Goal: Information Seeking & Learning: Check status

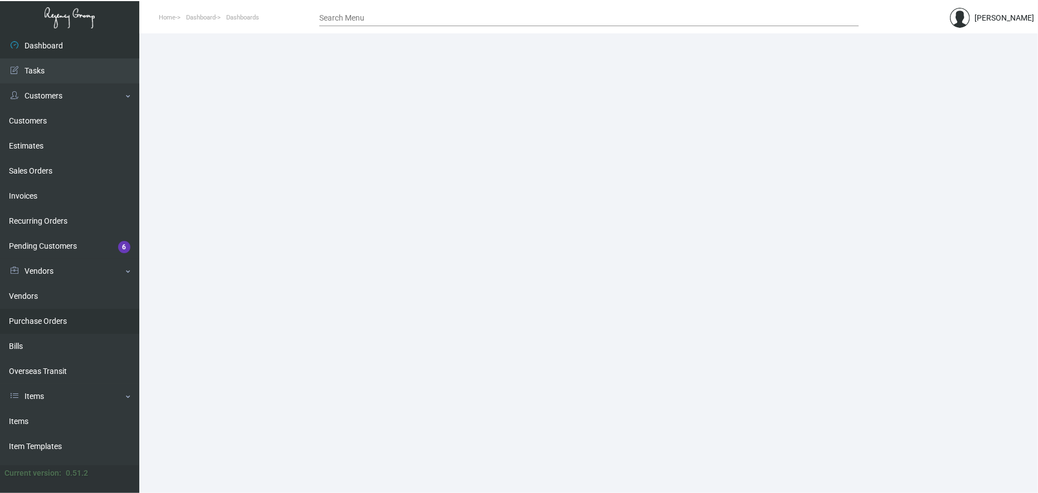
click at [56, 312] on link "Purchase Orders" at bounding box center [69, 321] width 139 height 25
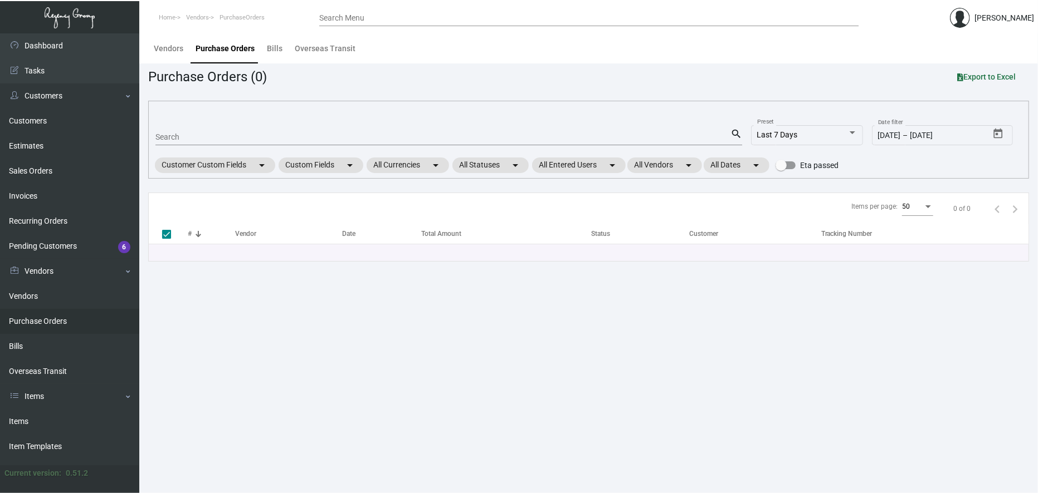
click at [582, 416] on main "Vendors Purchase Orders Bills Overseas Transit Purchase Orders (0) Export to Ex…" at bounding box center [588, 263] width 898 height 460
click at [265, 133] on input "Search" at bounding box center [442, 137] width 575 height 9
type input "106723"
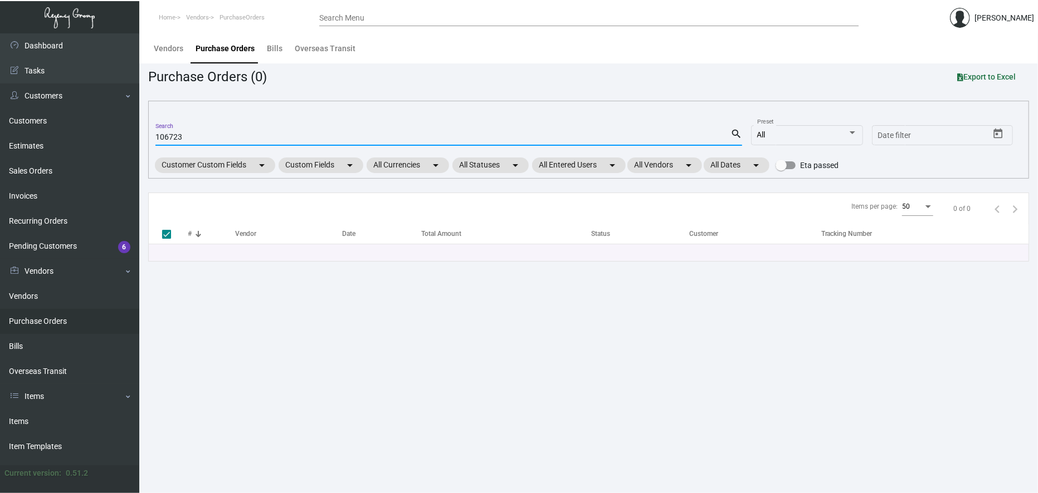
checkbox input "false"
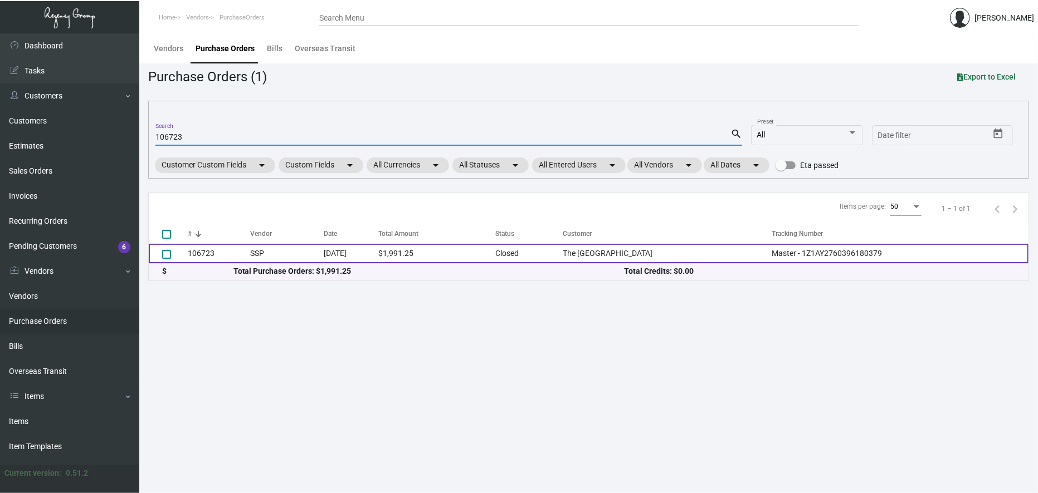
click at [333, 254] on td "[DATE]" at bounding box center [351, 253] width 55 height 19
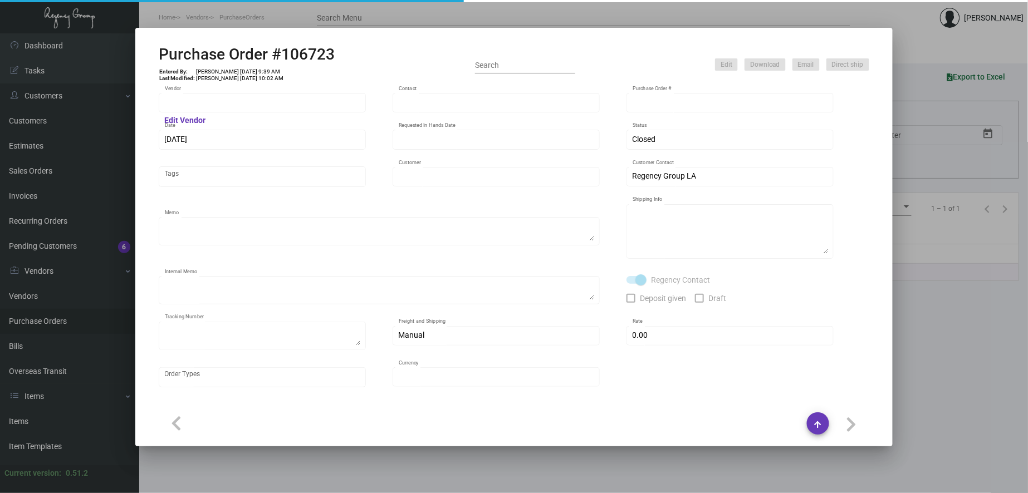
type input "SSP"
type input "[PERSON_NAME]"
type input "106723"
type input "[DATE]"
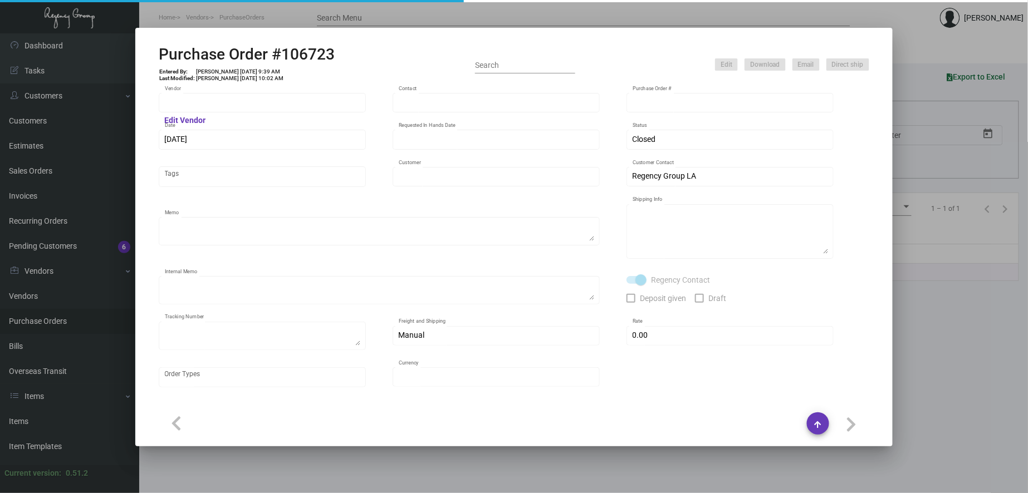
type input "The [GEOGRAPHIC_DATA]"
type textarea "***ANY PRICE DISCREPANCY MUST BE CALLED OUT PRIOR TO PROCEEDING WITH THIS ORDER…"
type textarea "Regency Group LA [STREET_ADDRESS]"
type textarea "8.7 - NOTE: This order was placed in conjunction w/ PO# 106722 ; these two will…"
checkbox input "true"
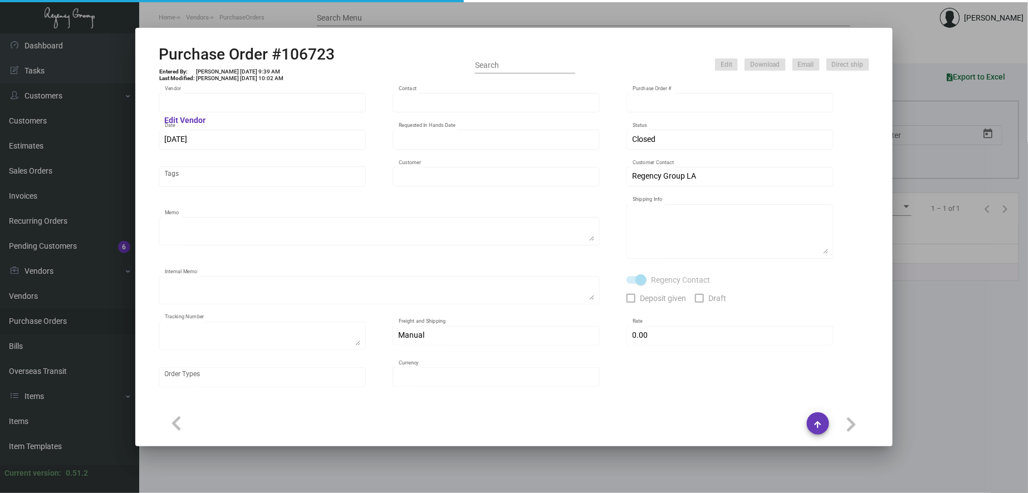
type textarea "Master - 1Z1AY2760396180379"
type input "$ 0.00"
type input "United States Dollar $"
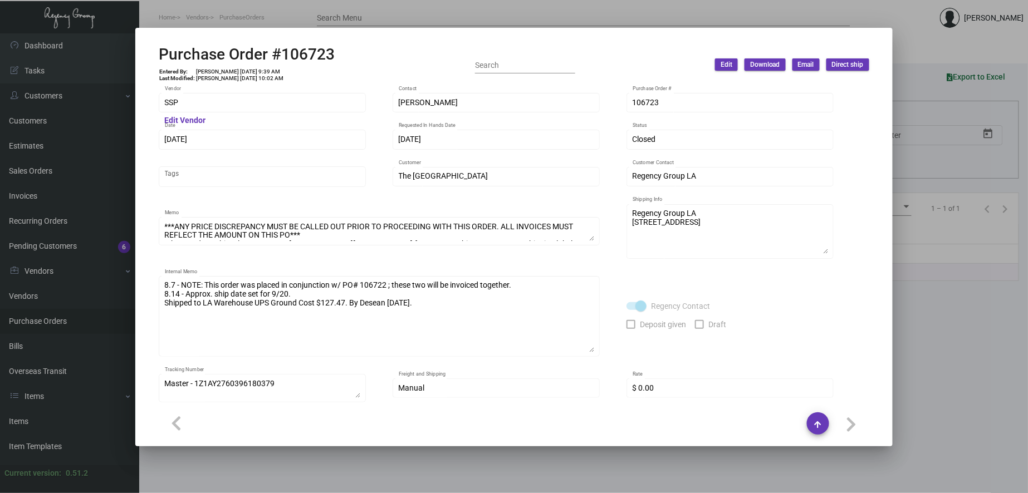
scroll to position [619, 0]
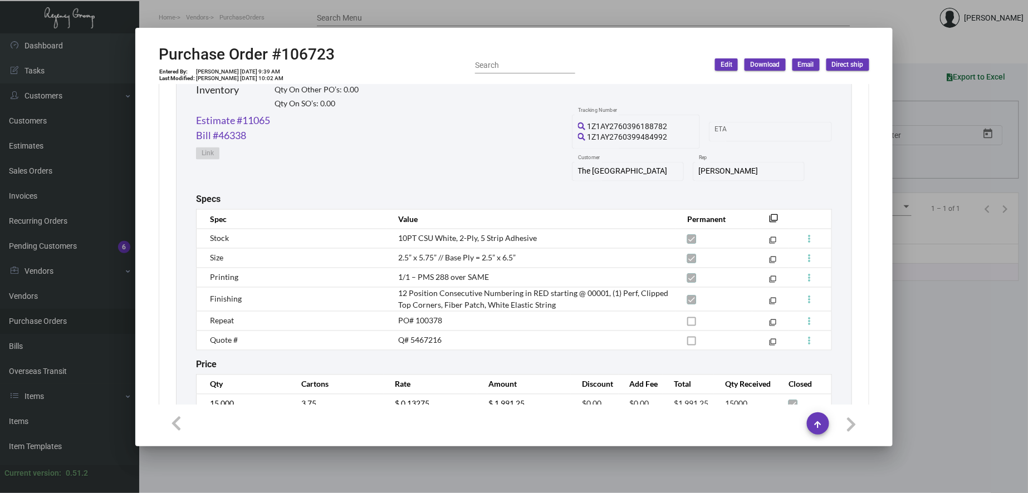
click at [297, 51] on h2 "Purchase Order #106723" at bounding box center [247, 54] width 176 height 19
copy h2 "106723"
click at [814, 477] on div at bounding box center [514, 246] width 1028 height 493
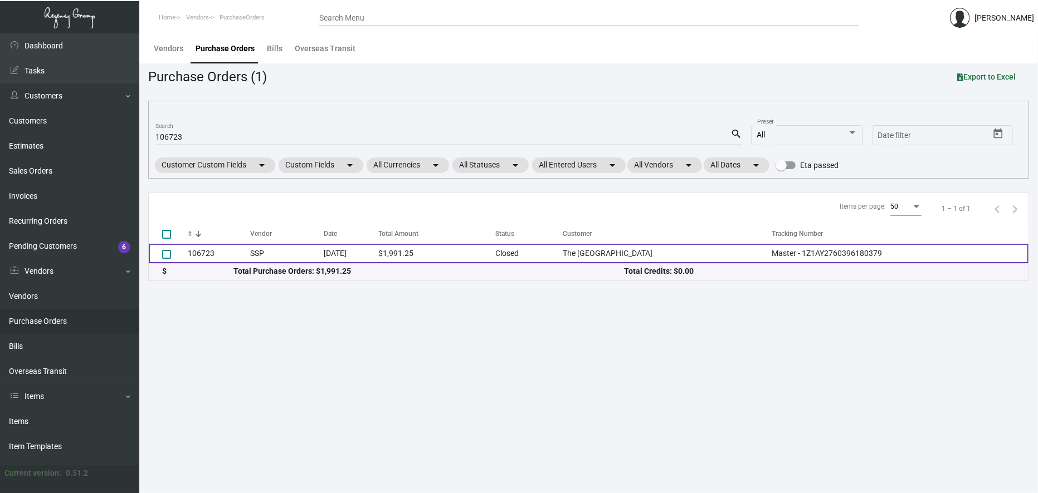
click at [452, 251] on td "$1,991.25" at bounding box center [436, 253] width 117 height 19
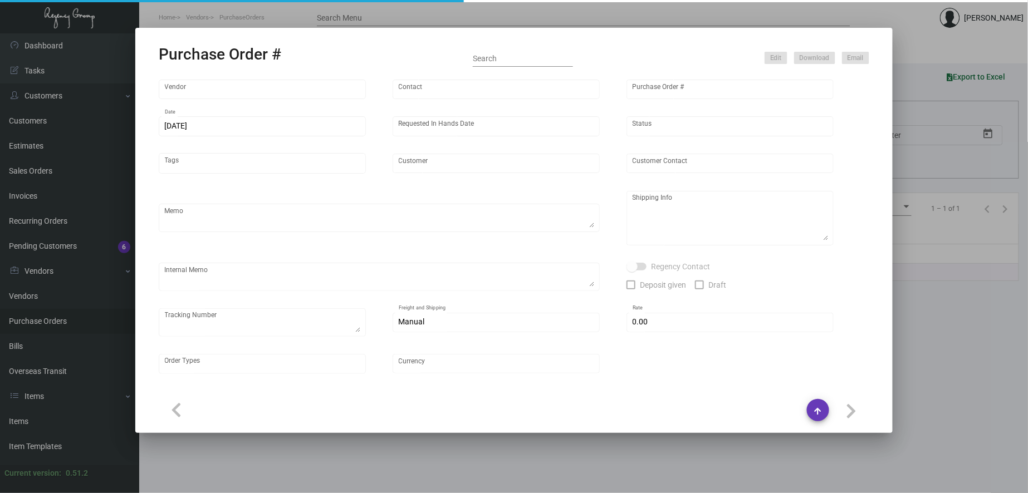
type input "SSP"
type input "[PERSON_NAME]"
type input "106723"
type input "[DATE]"
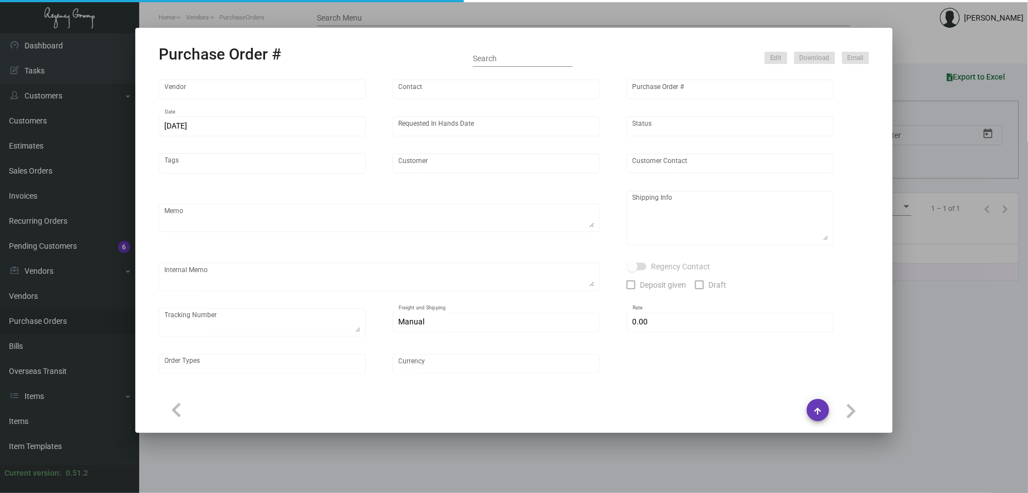
type input "The [GEOGRAPHIC_DATA]"
type textarea "***ANY PRICE DISCREPANCY MUST BE CALLED OUT PRIOR TO PROCEEDING WITH THIS ORDER…"
type textarea "Regency Group LA [STREET_ADDRESS]"
type textarea "8.7 - NOTE: This order was placed in conjunction w/ PO# 106722 ; these two will…"
checkbox input "true"
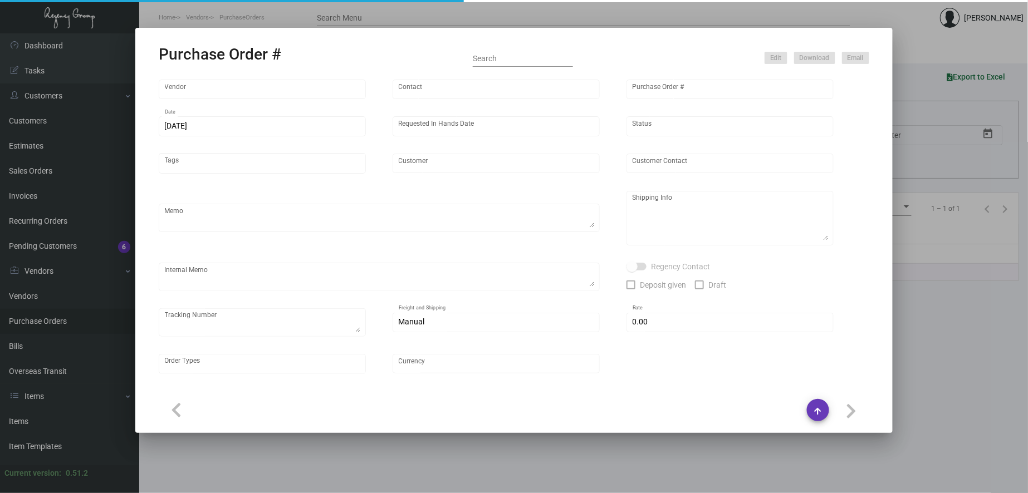
type textarea "Master - 1Z1AY2760396180379"
type input "$ 0.00"
type input "United States Dollar $"
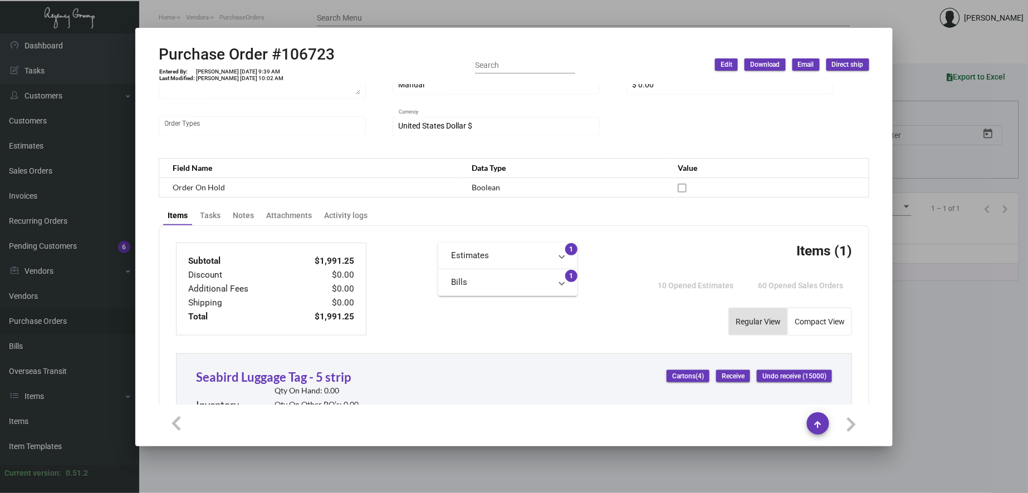
scroll to position [155, 0]
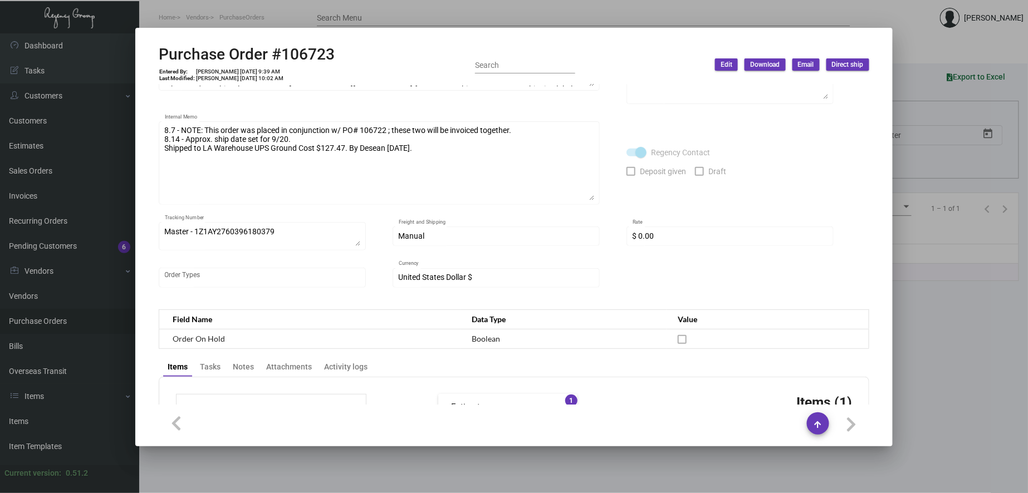
click at [751, 478] on div at bounding box center [514, 246] width 1028 height 493
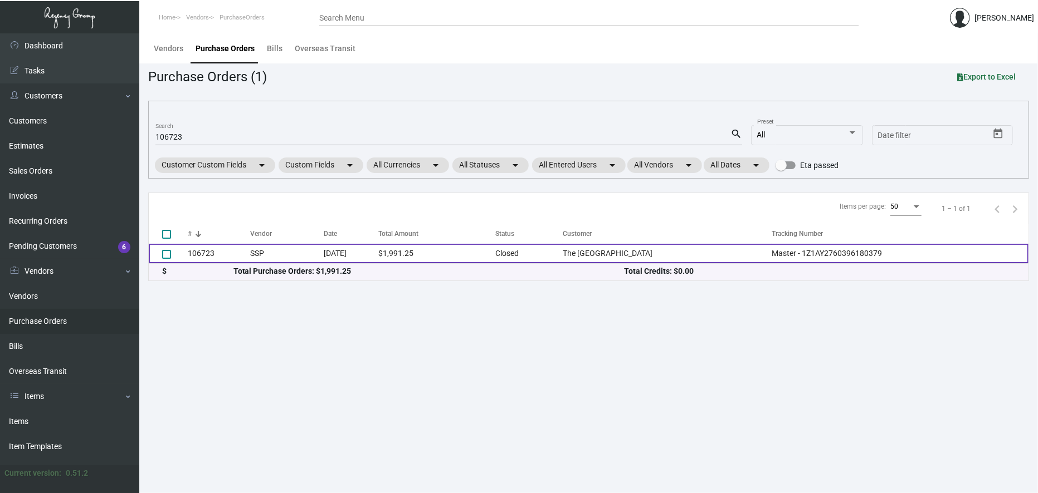
click at [310, 257] on td "SSP" at bounding box center [287, 253] width 74 height 19
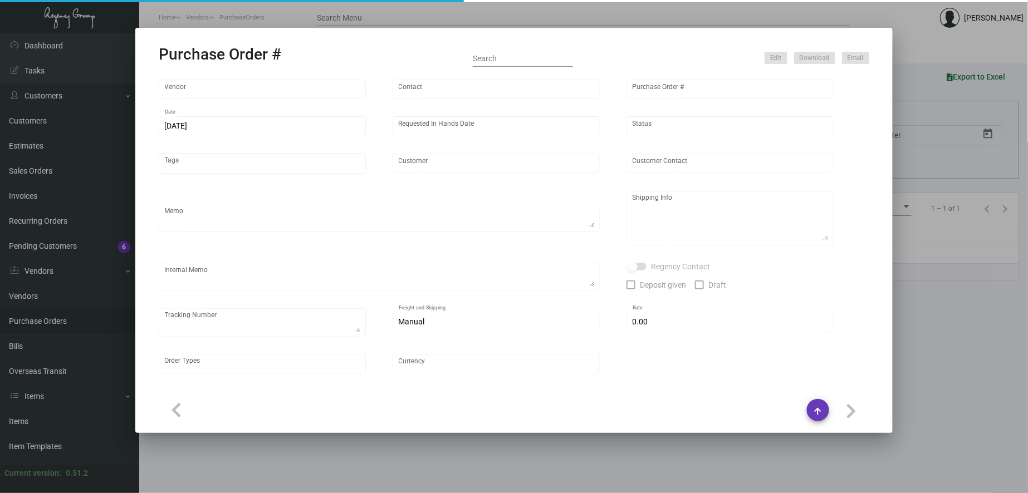
type input "SSP"
type input "[PERSON_NAME]"
type input "106723"
type input "[DATE]"
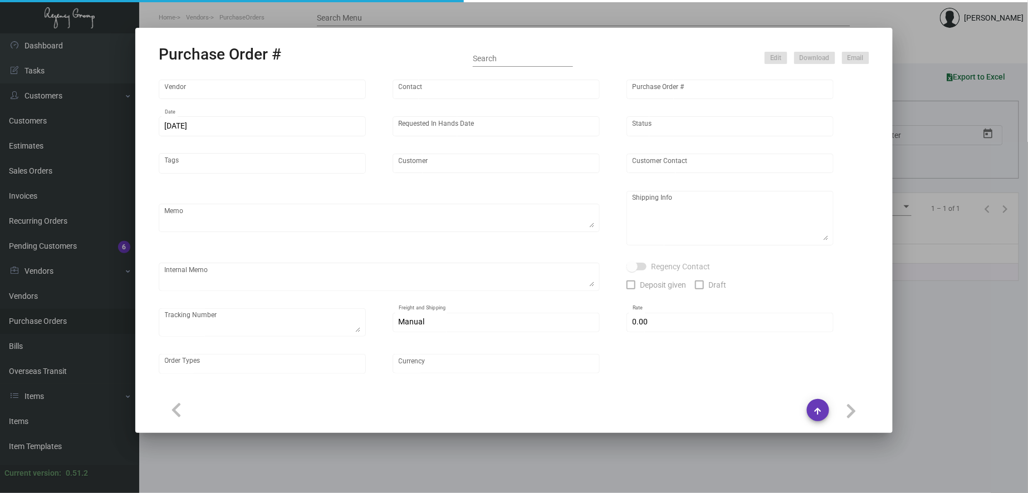
type input "The [GEOGRAPHIC_DATA]"
type textarea "***ANY PRICE DISCREPANCY MUST BE CALLED OUT PRIOR TO PROCEEDING WITH THIS ORDER…"
type textarea "Regency Group LA [STREET_ADDRESS]"
type textarea "8.7 - NOTE: This order was placed in conjunction w/ PO# 106722 ; these two will…"
checkbox input "true"
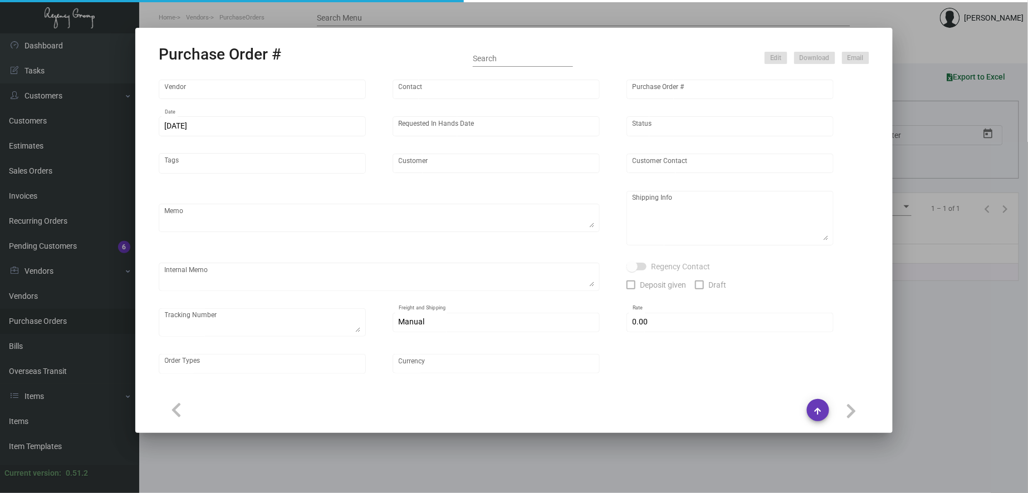
type textarea "Master - 1Z1AY2760396180379"
type input "$ 0.00"
type input "United States Dollar $"
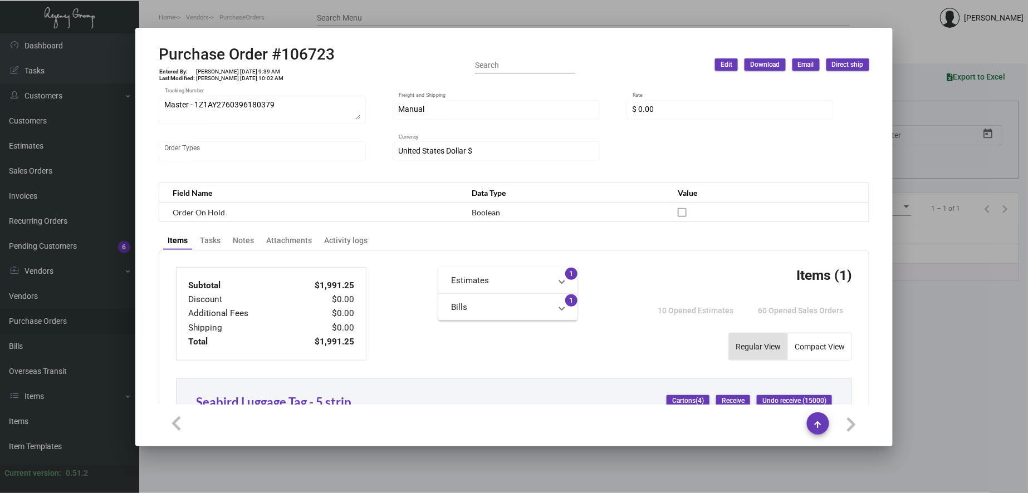
scroll to position [515, 0]
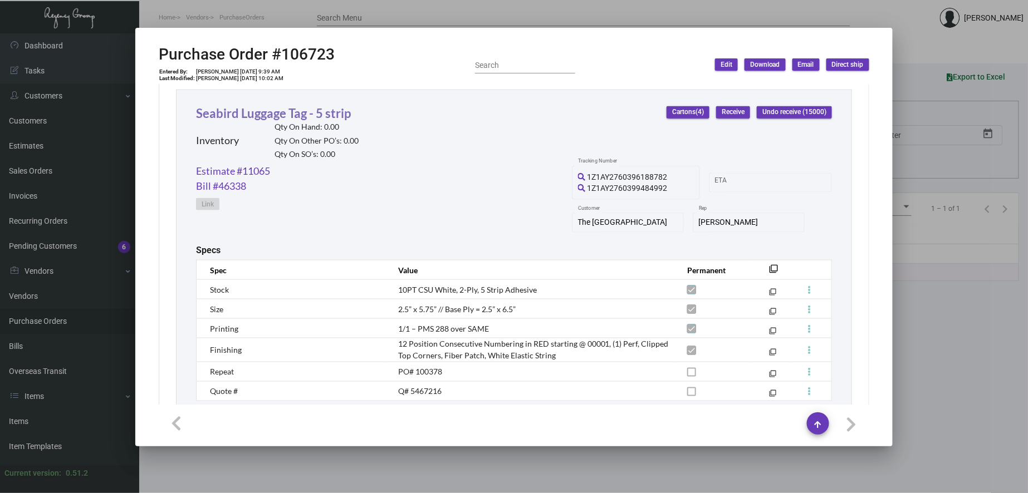
click at [260, 120] on link "Seabird Luggage Tag - 5 strip" at bounding box center [273, 113] width 155 height 15
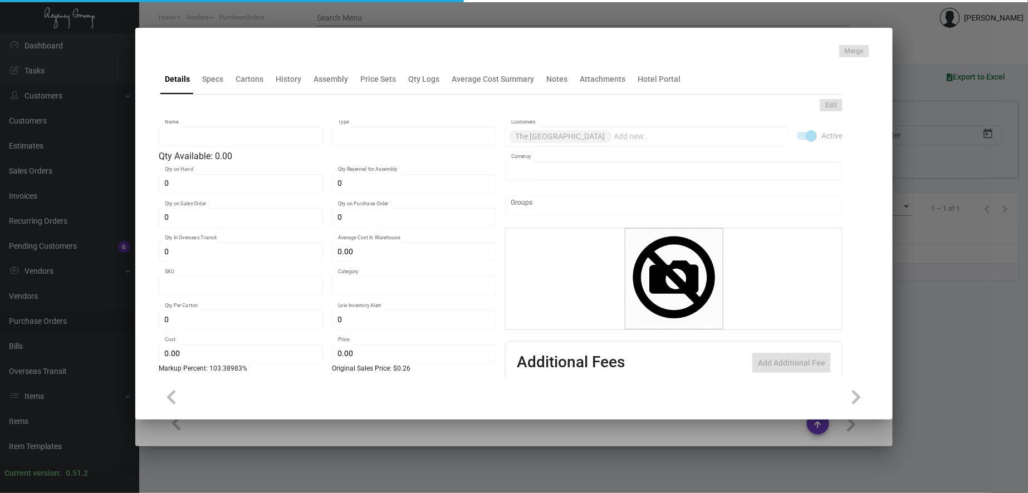
type input "Seabird Luggage Tag - 5 strip"
type input "Inventory"
type input "$ 0.32636"
type input "MPH-Luggage Tag -68"
type input "Standard"
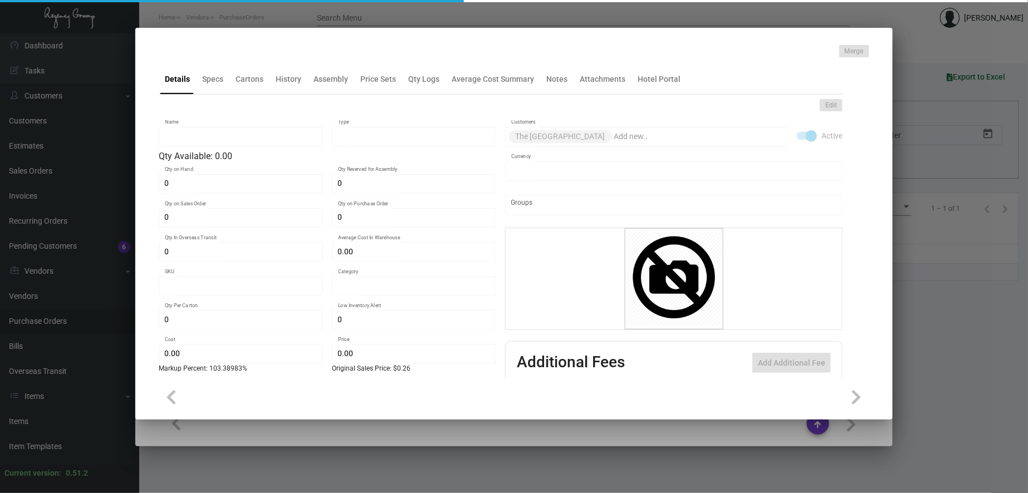
type input "4,000"
type input "2,000"
type input "$ 0.13275"
type input "$ 0.27"
checkbox input "true"
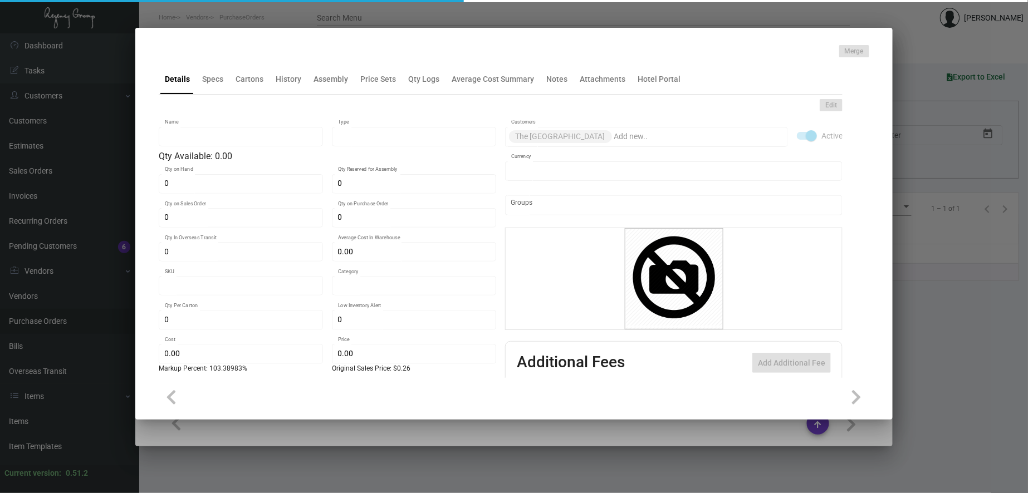
checkbox input "true"
type input "United States Dollar $"
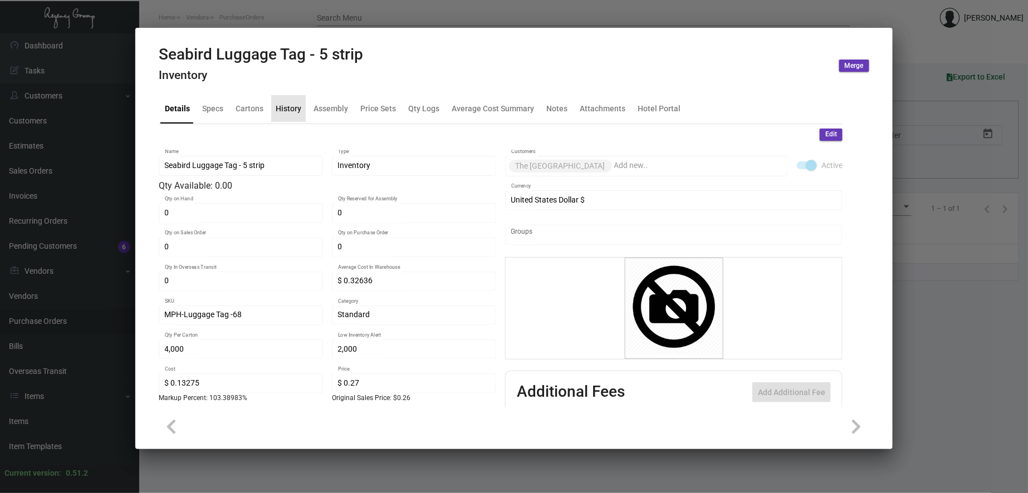
click at [299, 106] on div "History" at bounding box center [289, 108] width 26 height 12
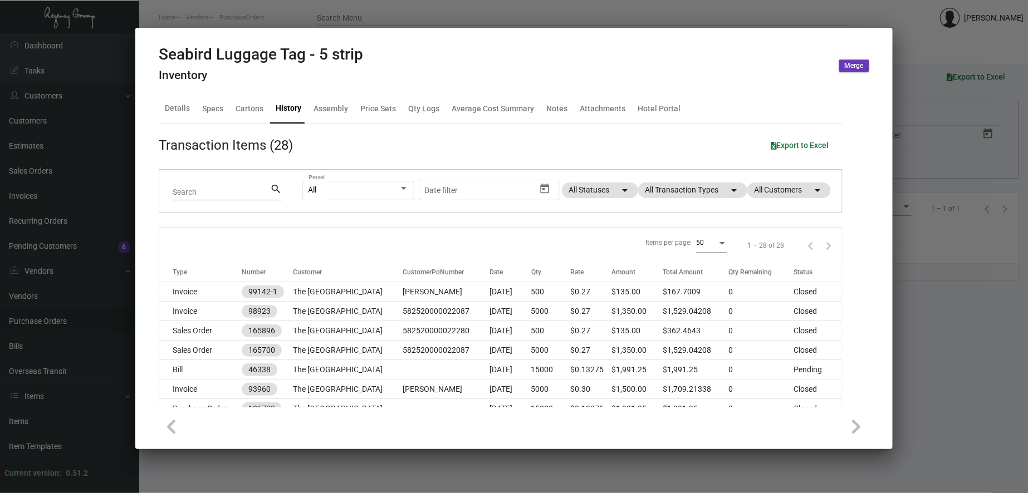
click at [668, 180] on div "All Preset Start date – Date filter All Statuses arrow_drop_down All Transactio…" at bounding box center [565, 191] width 526 height 43
click at [671, 192] on mat-chip "All Transaction Types arrow_drop_down" at bounding box center [692, 191] width 109 height 16
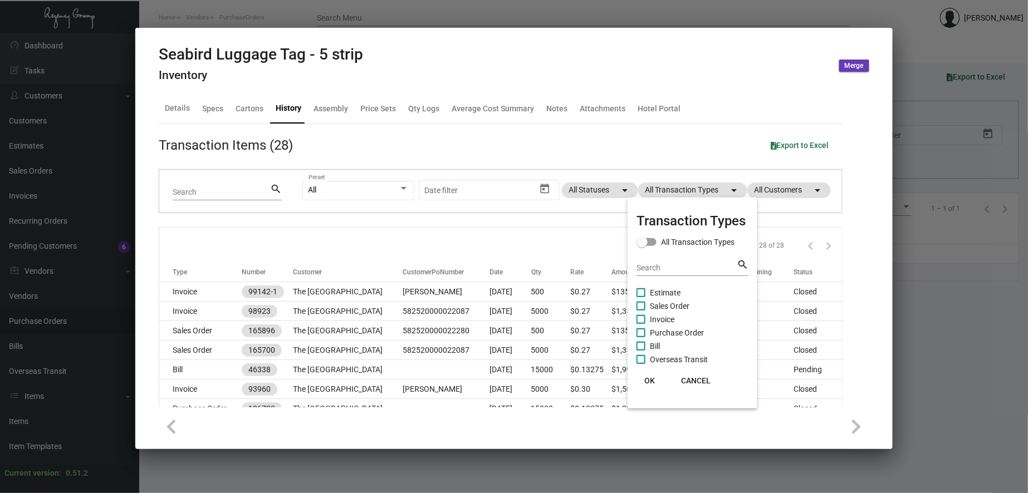
click at [684, 333] on span "Purchase Order" at bounding box center [677, 332] width 54 height 13
click at [641, 338] on input "Purchase Order" at bounding box center [641, 338] width 1 height 1
checkbox input "true"
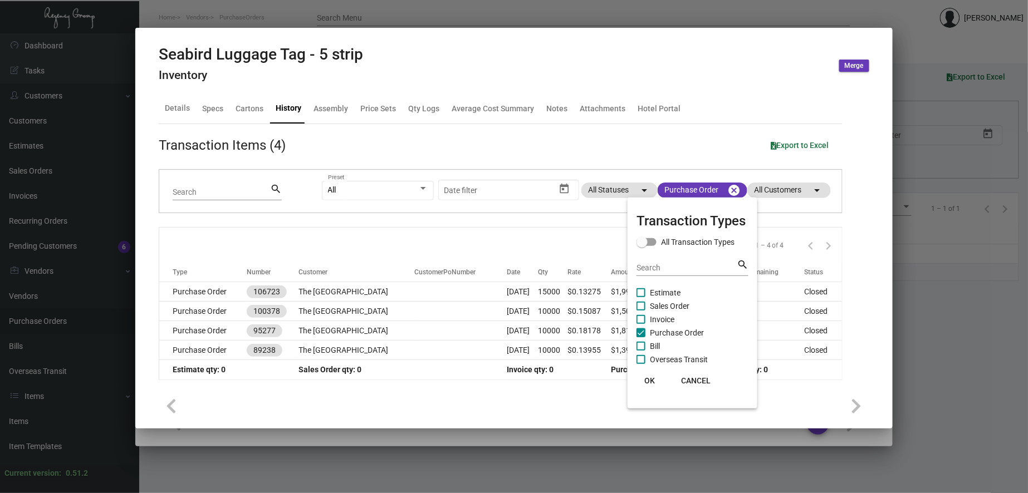
click at [645, 383] on span "OK" at bounding box center [650, 381] width 11 height 9
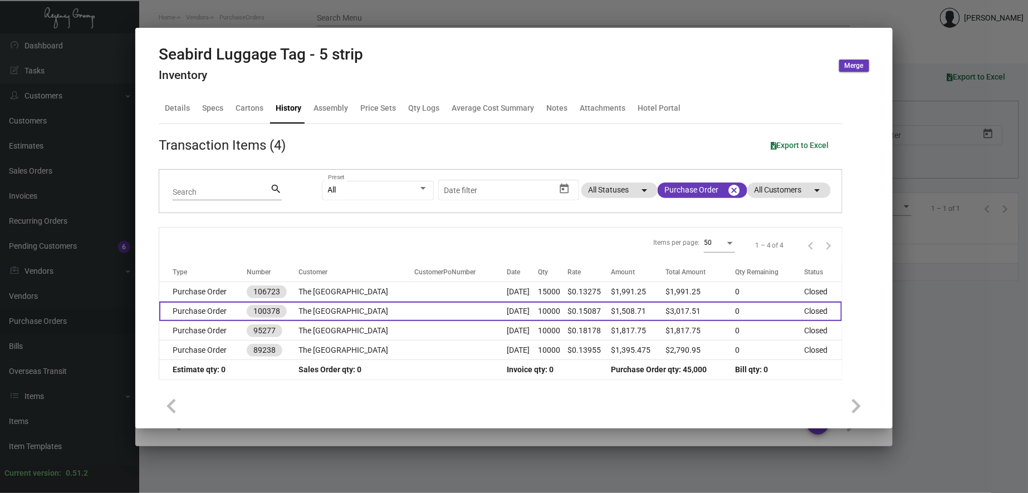
click at [415, 320] on td at bounding box center [461, 311] width 92 height 19
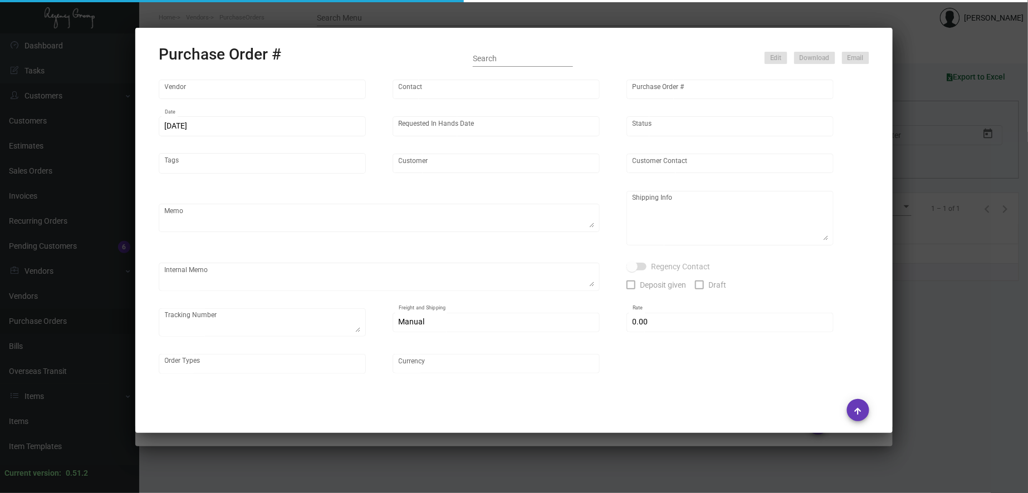
type input "SSP"
type input "[PERSON_NAME]"
type input "100378"
type input "[DATE]"
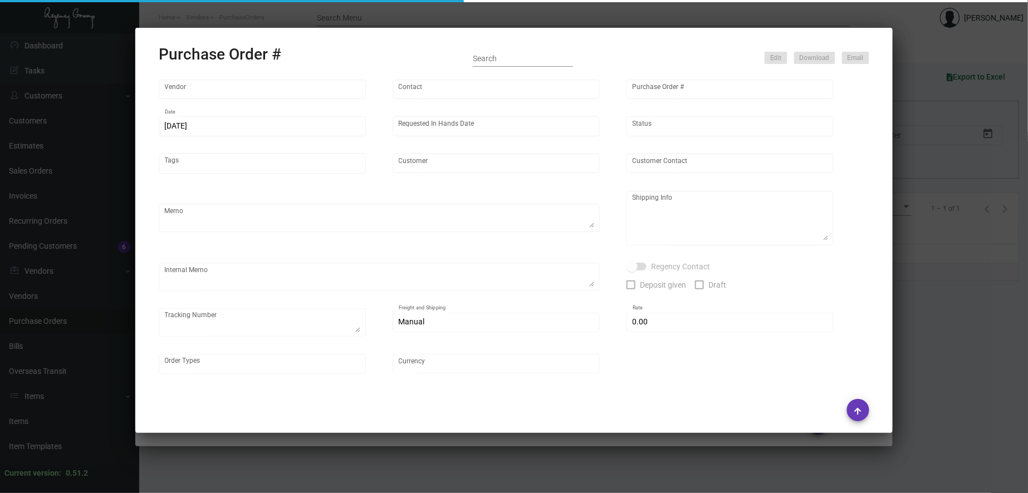
type textarea "PLEASE SEND PDF PROOFS TO OUR ART TEAM ; [EMAIL_ADDRESS][DOMAIN_NAME] WITH ME I…"
type textarea "Regency Group LA - [PERSON_NAME] 10845 Vanowen [GEOGRAPHIC_DATA] US"
type textarea "8.17 - [PERSON_NAME] noted that my price is incorrect. Approved the lesser pric…"
checkbox input "true"
type input "$ 0.00"
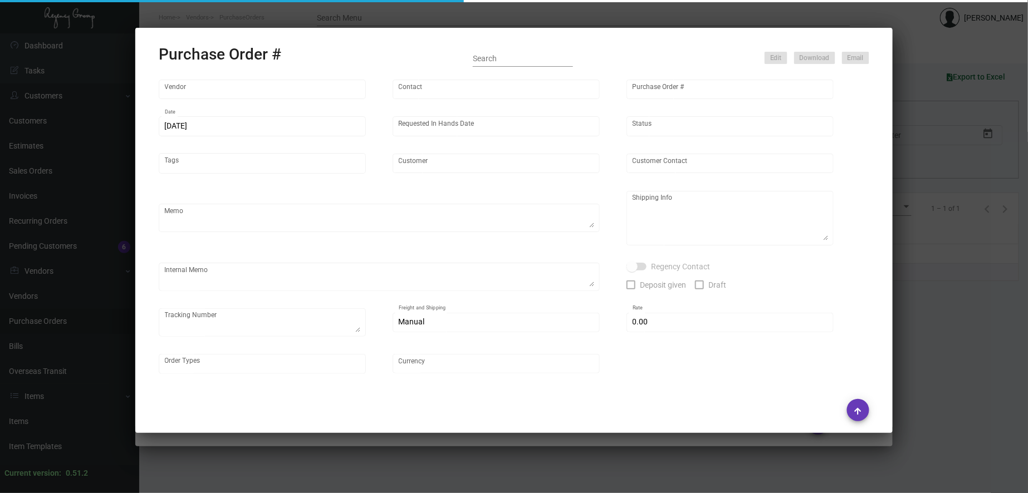
type input "United States Dollar $"
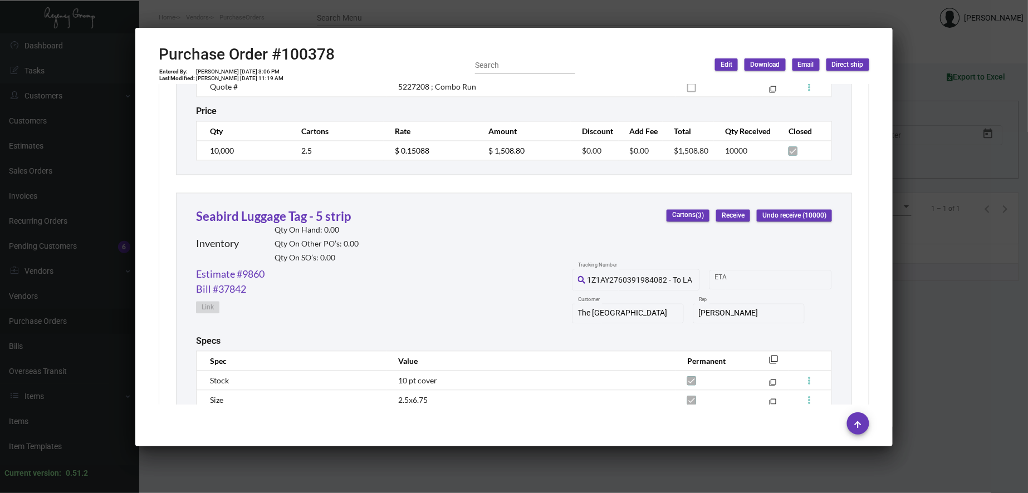
scroll to position [710, 0]
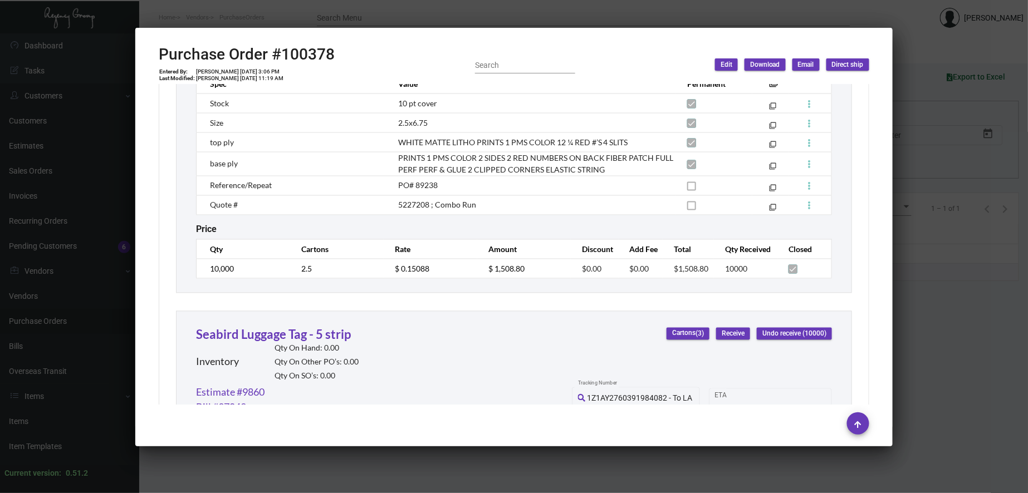
click at [515, 10] on div at bounding box center [514, 246] width 1028 height 493
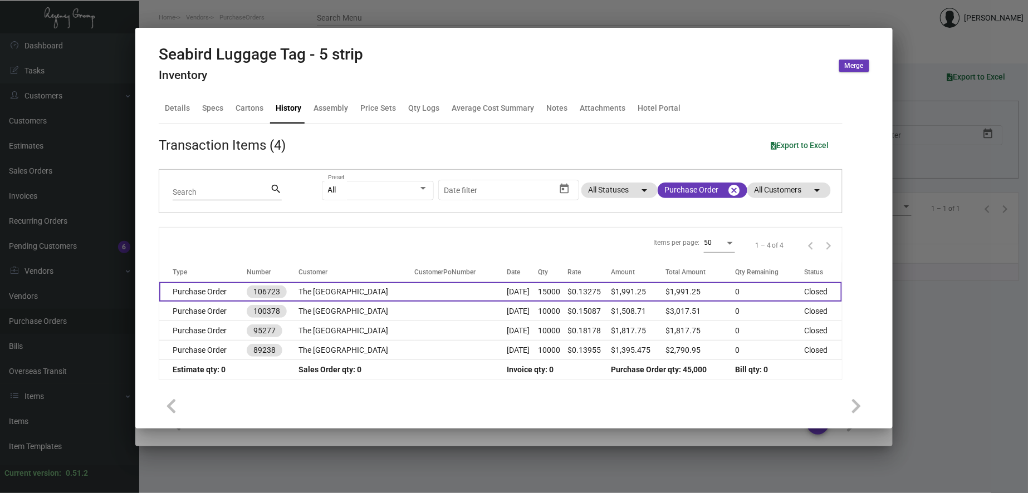
click at [319, 289] on td "The [GEOGRAPHIC_DATA]" at bounding box center [357, 291] width 116 height 19
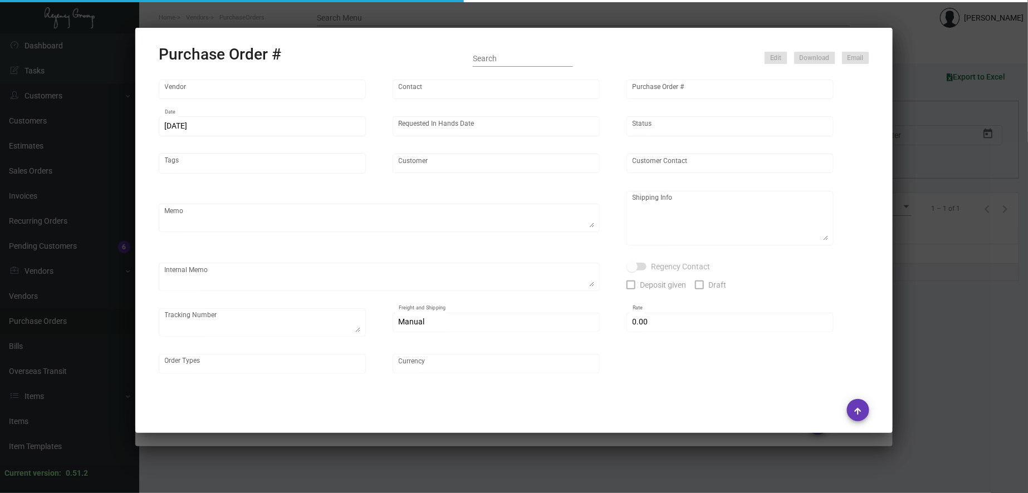
type input "SSP"
type input "[PERSON_NAME]"
type input "106723"
type input "[DATE]"
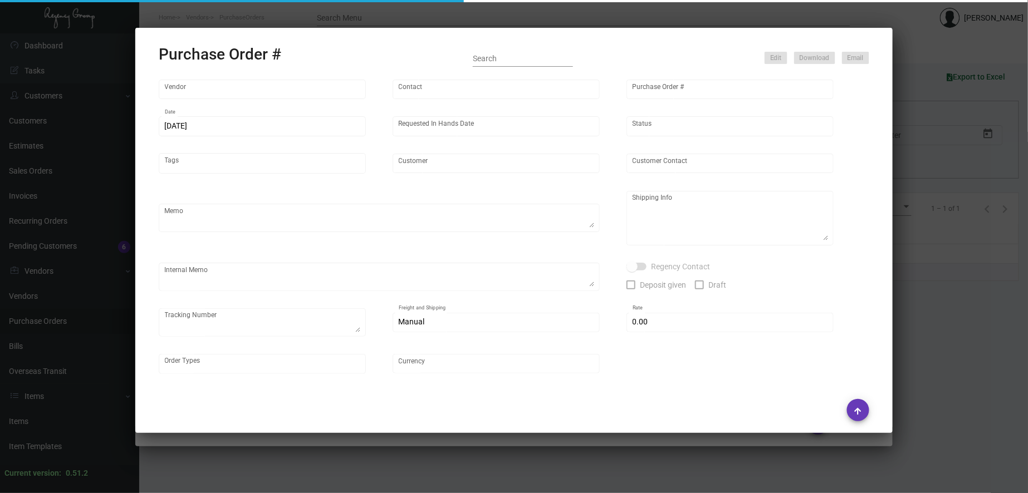
type input "The [GEOGRAPHIC_DATA]"
type textarea "***ANY PRICE DISCREPANCY MUST BE CALLED OUT PRIOR TO PROCEEDING WITH THIS ORDER…"
type textarea "Regency Group LA [STREET_ADDRESS]"
type textarea "8.7 - NOTE: This order was placed in conjunction w/ PO# 106722 ; these two will…"
checkbox input "true"
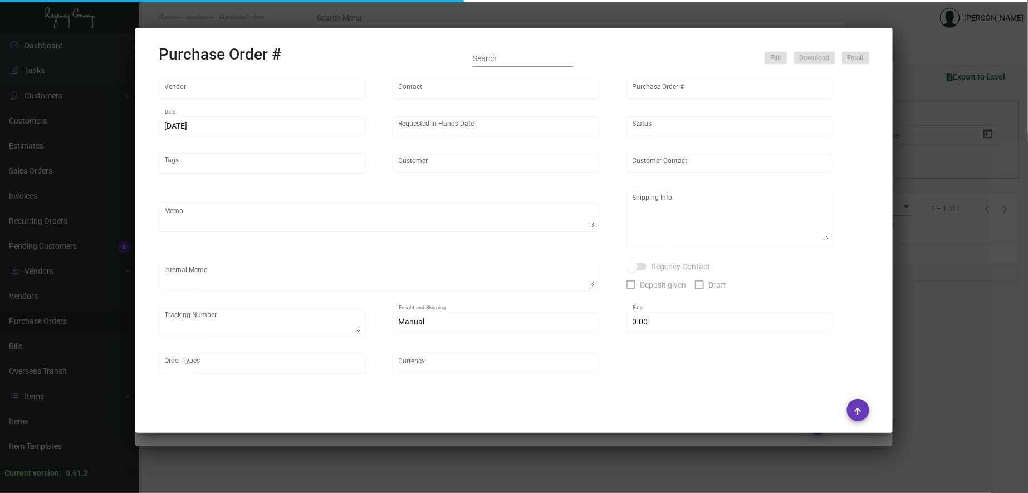
type textarea "Master - 1Z1AY2760396180379"
type input "$ 0.00"
type input "United States Dollar $"
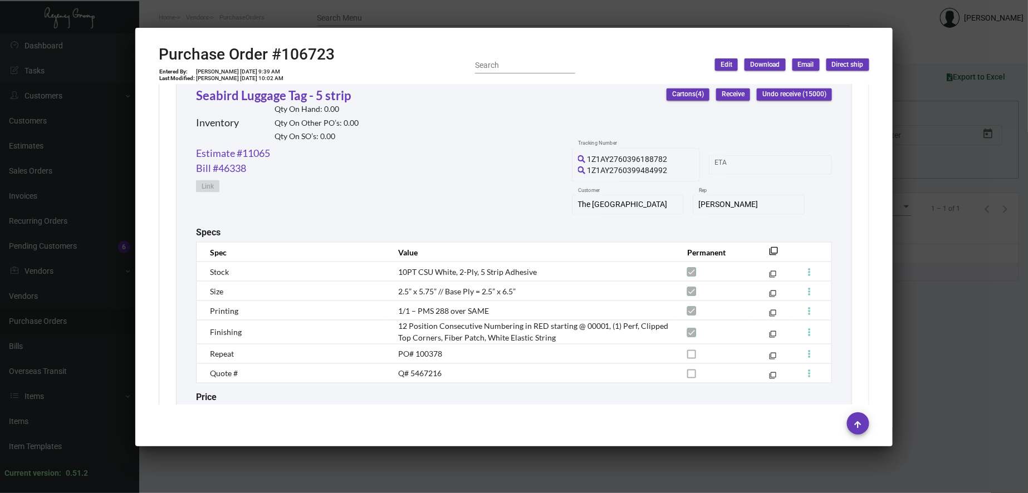
scroll to position [409, 0]
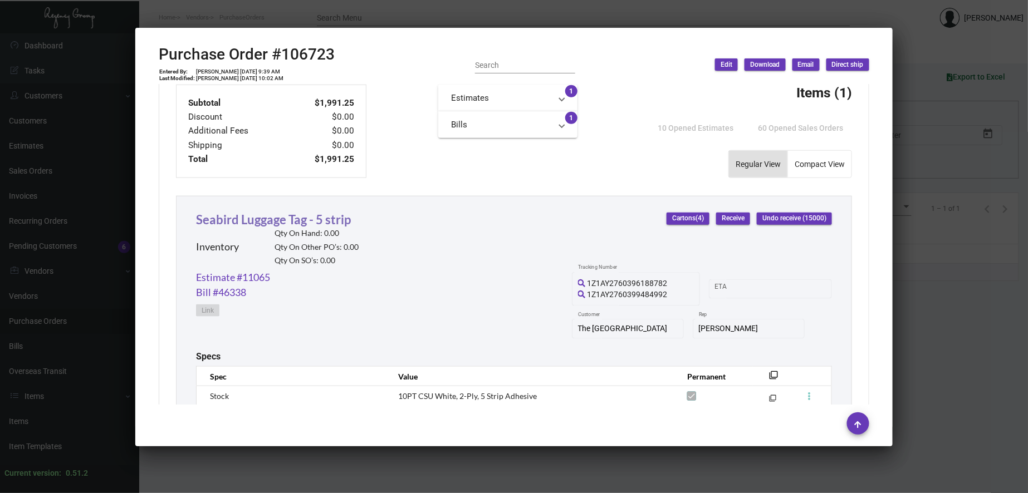
click at [237, 216] on link "Seabird Luggage Tag - 5 strip" at bounding box center [273, 219] width 155 height 15
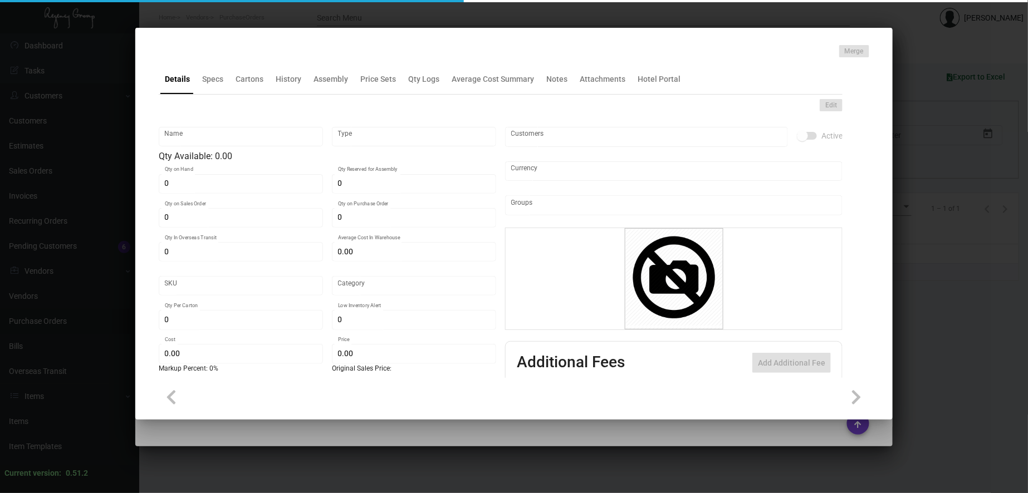
type input "Seabird Luggage Tag - 5 strip"
type input "Inventory"
type input "$ 0.32636"
type input "MPH-Luggage Tag -68"
type input "Standard"
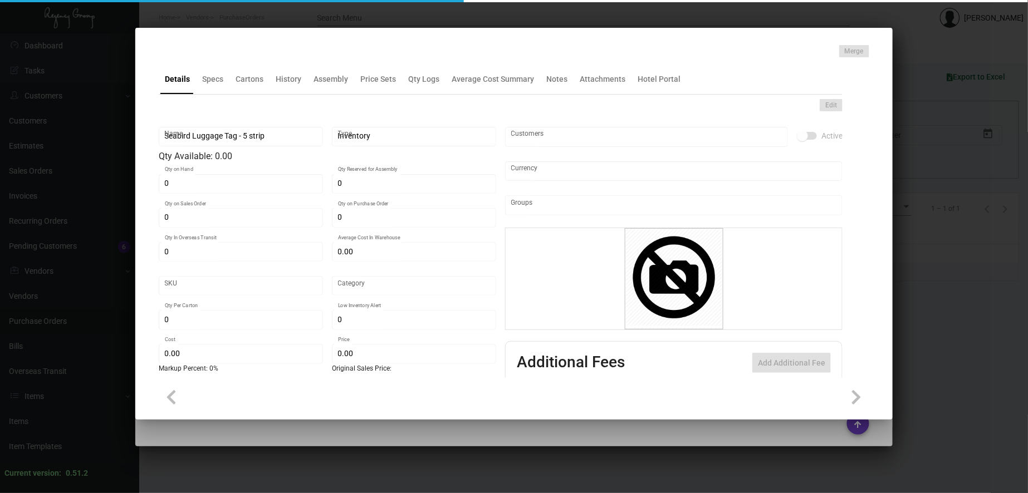
type input "4,000"
type input "2,000"
type input "$ 0.13275"
type input "$ 0.27"
checkbox input "true"
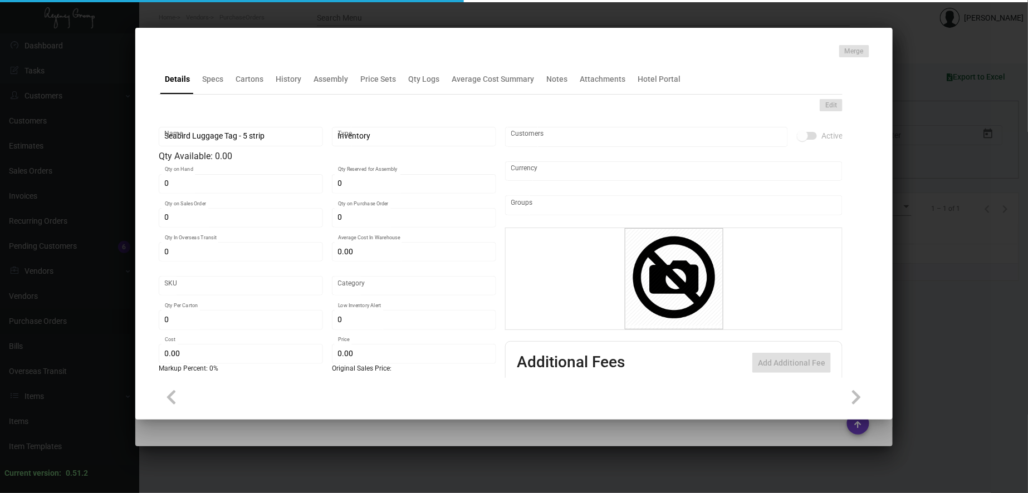
checkbox input "true"
type input "United States Dollar $"
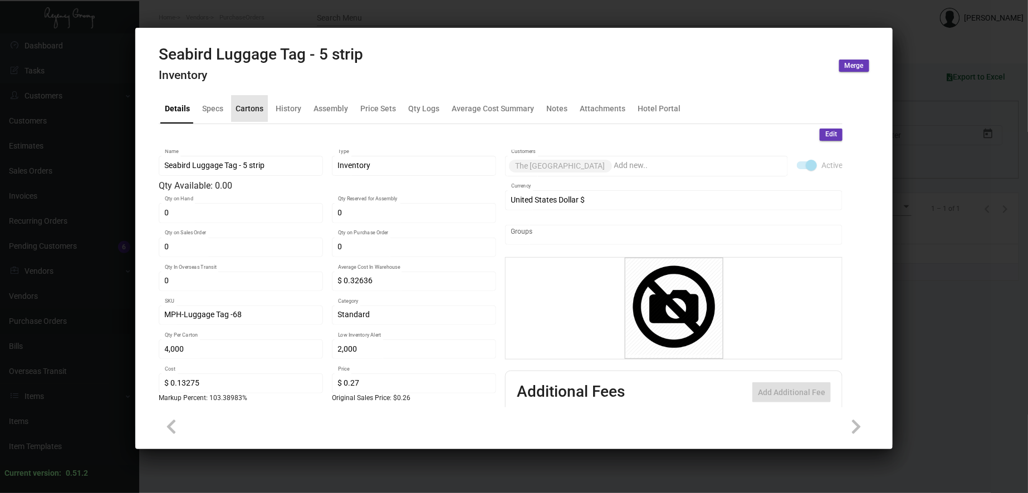
drag, startPoint x: 258, startPoint y: 95, endPoint x: 284, endPoint y: 103, distance: 26.9
click at [261, 95] on div "Cartons" at bounding box center [249, 108] width 37 height 27
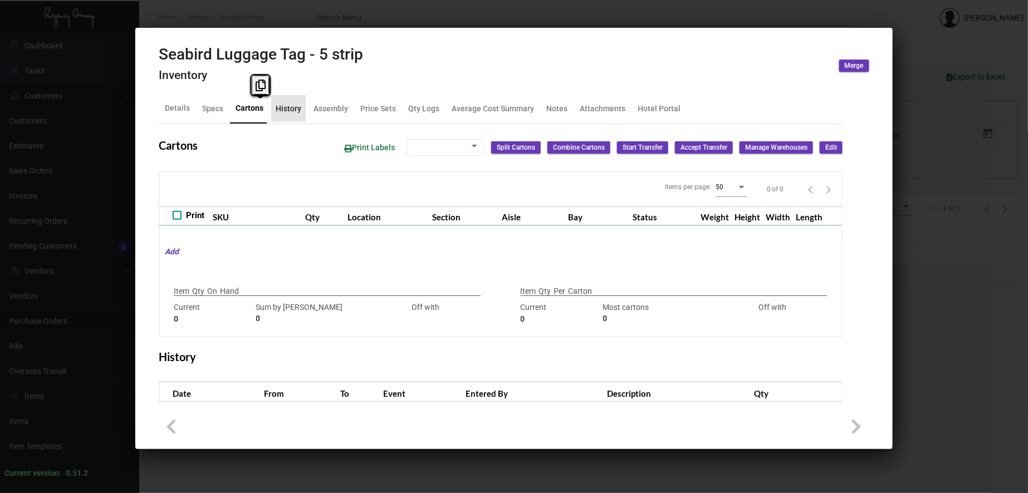
click at [289, 112] on div "History" at bounding box center [289, 108] width 26 height 12
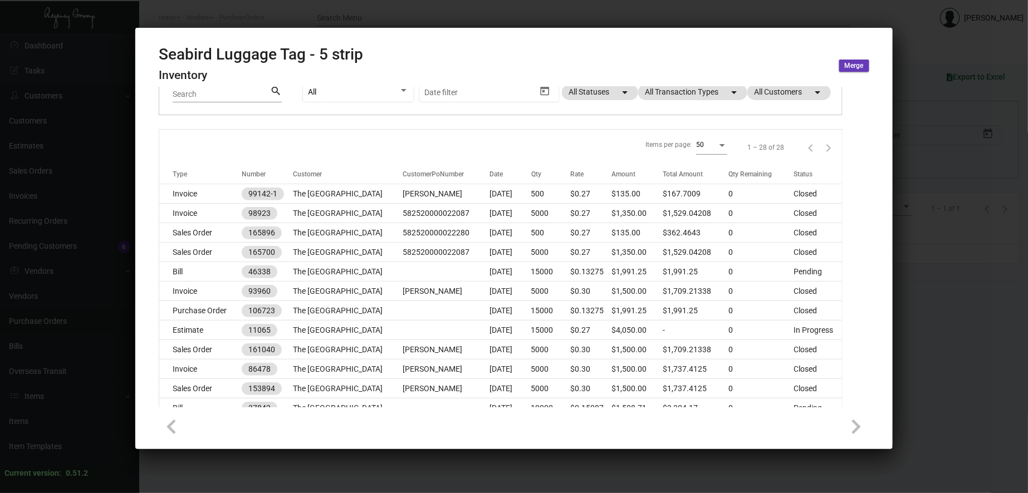
scroll to position [206, 0]
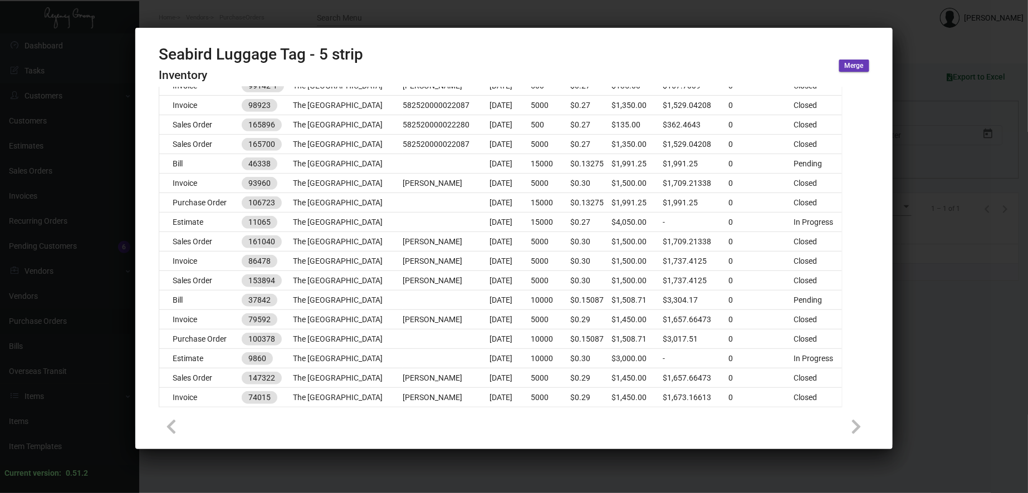
click at [700, 9] on div at bounding box center [514, 246] width 1028 height 493
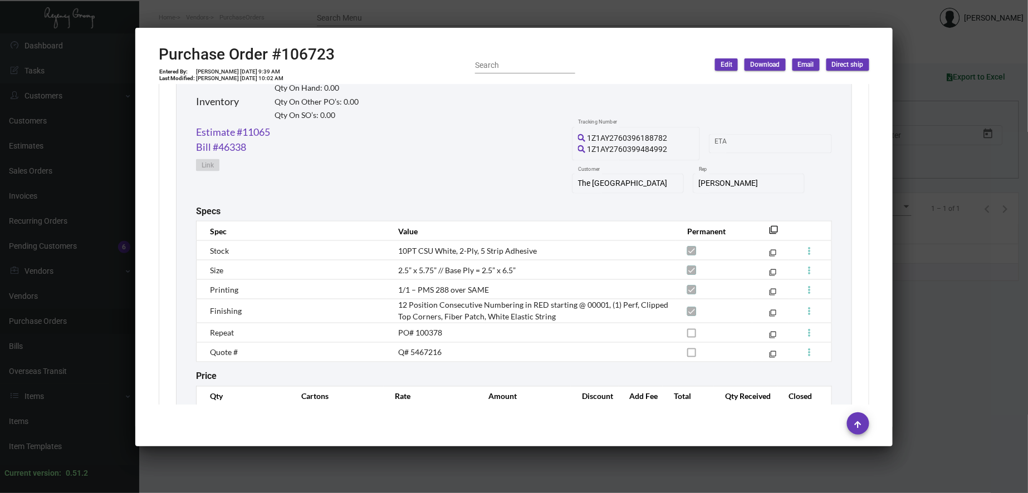
scroll to position [615, 0]
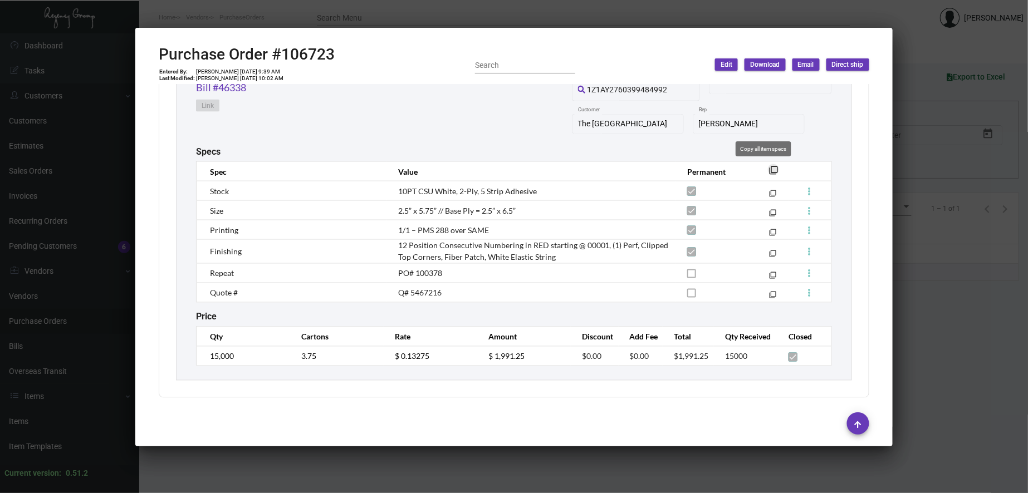
click at [769, 169] on mat-icon "filter_none" at bounding box center [773, 173] width 9 height 9
